Goal: Task Accomplishment & Management: Manage account settings

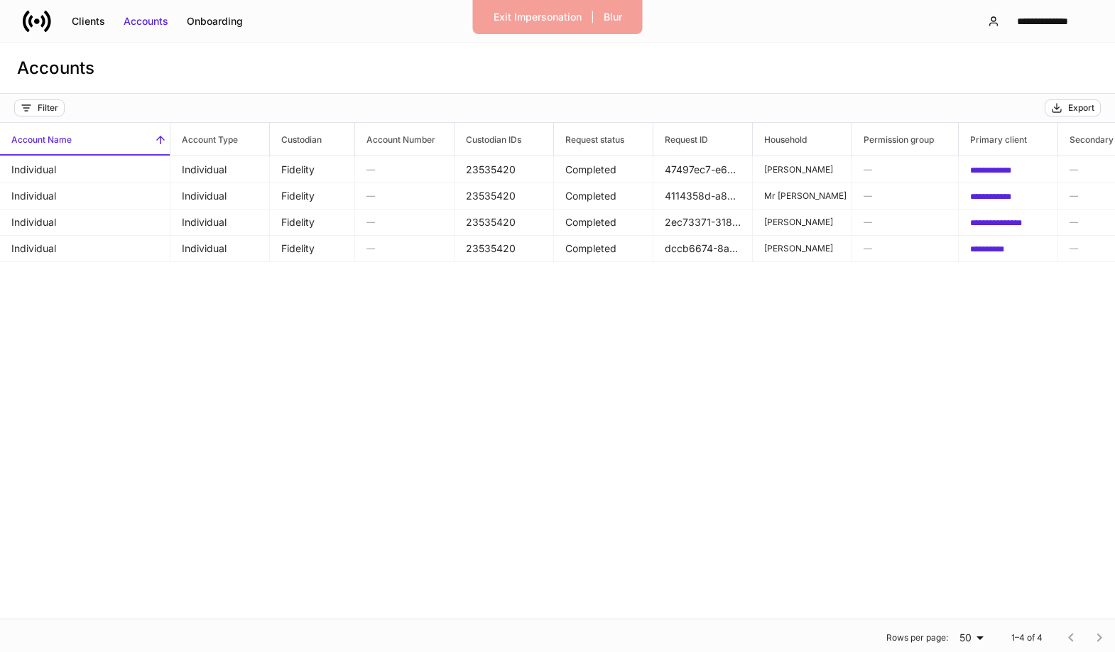
click at [45, 23] on icon at bounding box center [37, 21] width 28 height 28
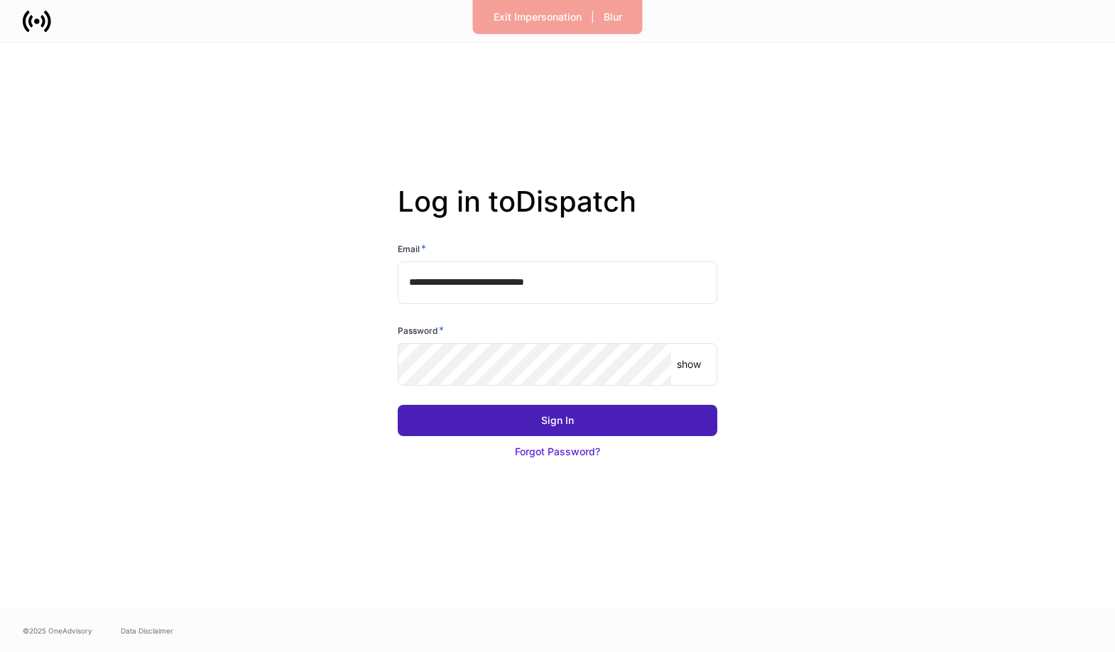
click at [535, 411] on button "Sign In" at bounding box center [558, 420] width 320 height 31
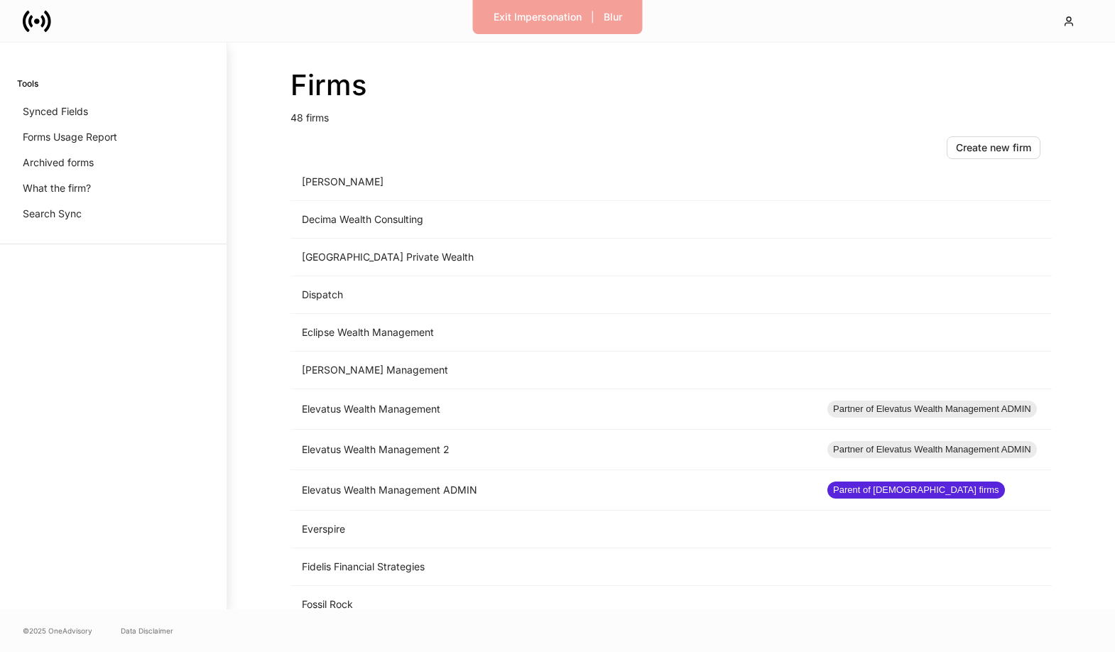
scroll to position [1418, 0]
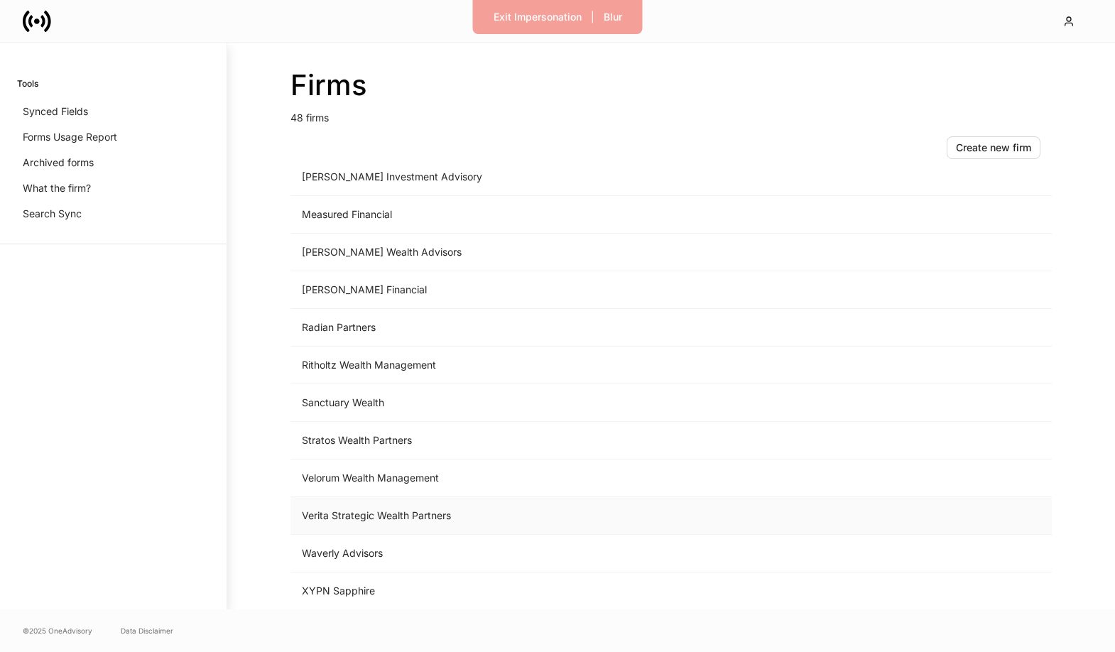
click at [404, 523] on td "Verita Strategic Wealth Partners" at bounding box center [552, 516] width 525 height 38
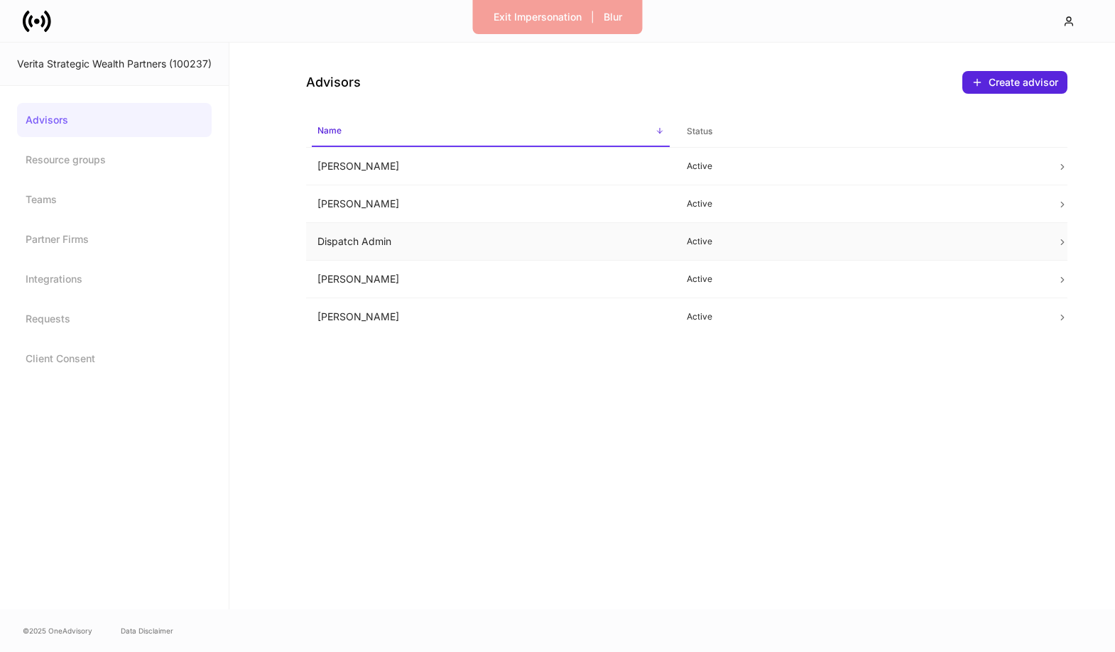
click at [447, 244] on td "Dispatch Admin" at bounding box center [491, 242] width 370 height 38
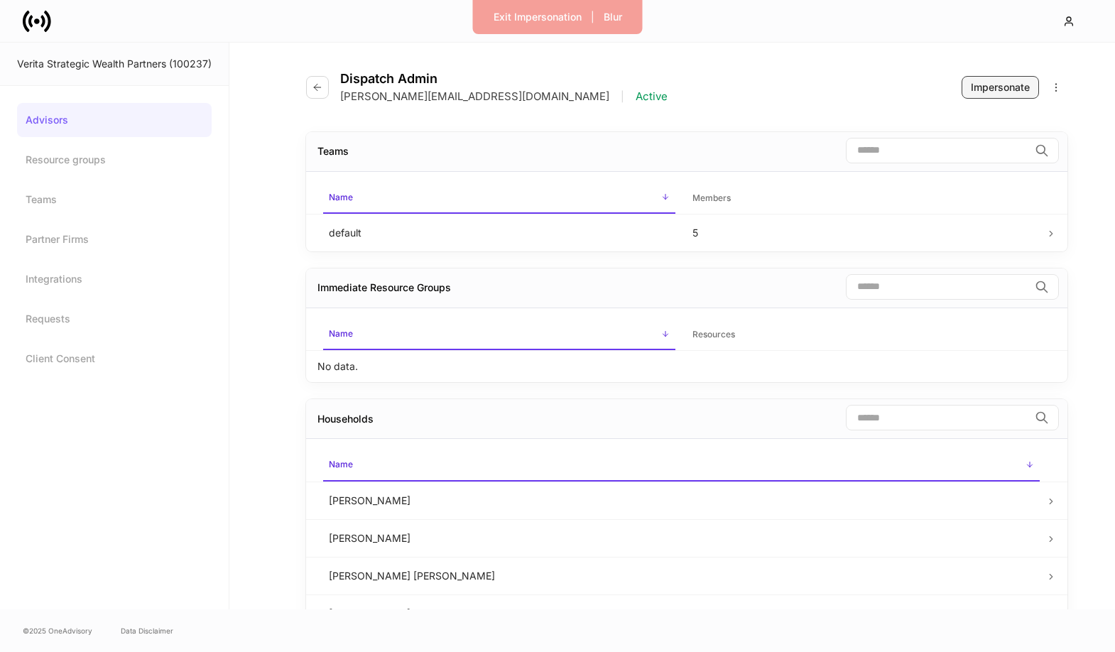
click at [981, 89] on div "Impersonate" at bounding box center [1000, 87] width 59 height 14
